Goal: Task Accomplishment & Management: Manage account settings

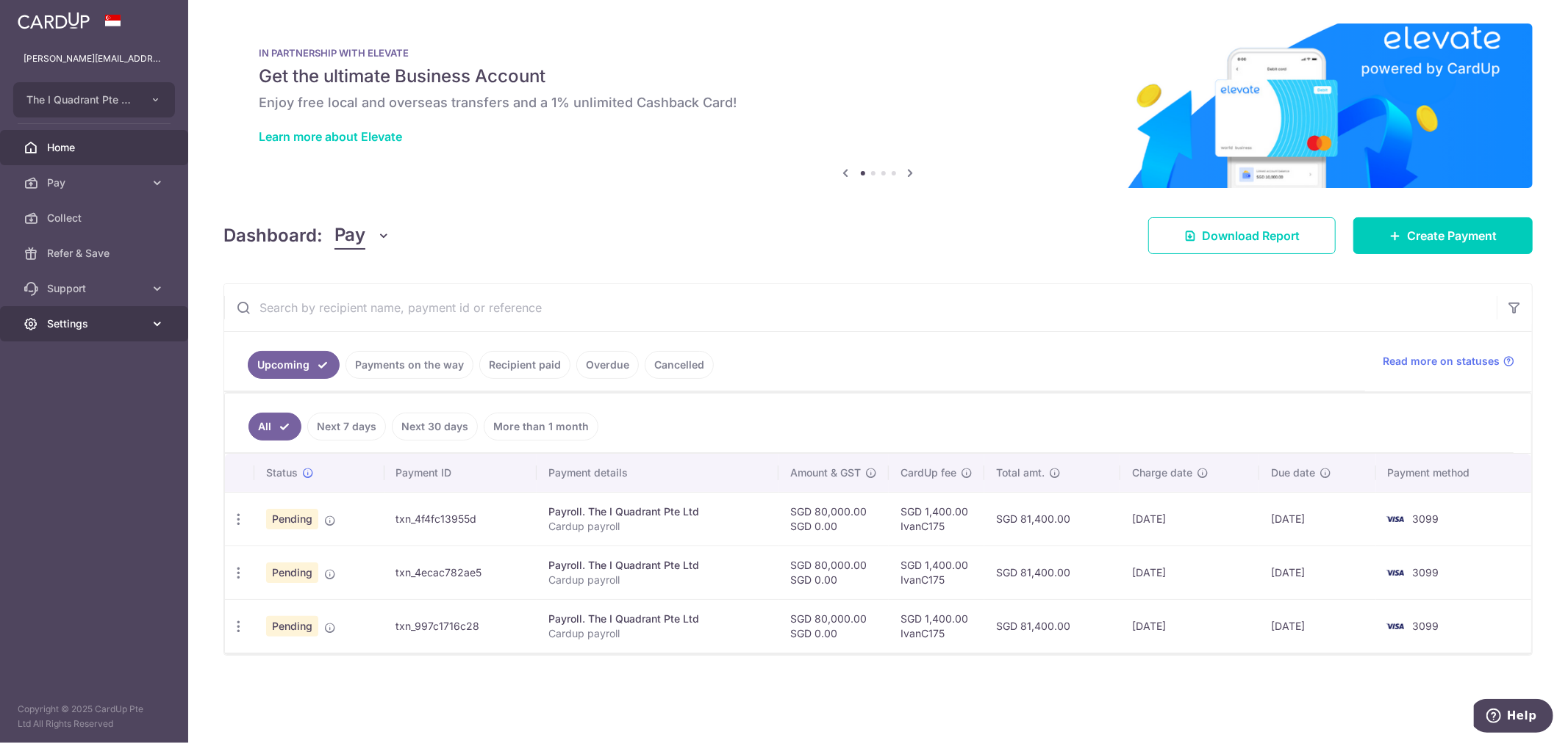
click at [77, 330] on span "Settings" at bounding box center [95, 324] width 97 height 14
click at [71, 383] on link "Logout" at bounding box center [94, 394] width 188 height 35
